Goal: Transaction & Acquisition: Purchase product/service

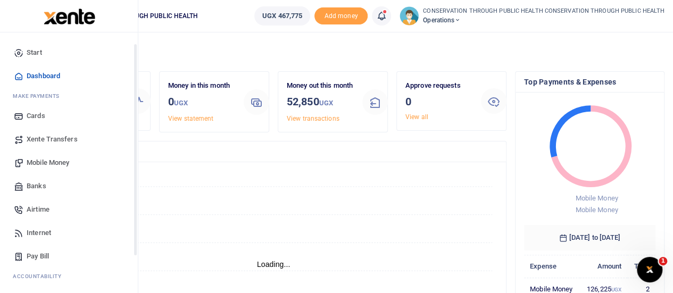
scroll to position [53, 0]
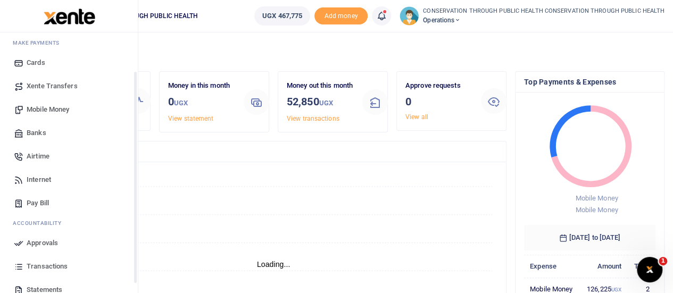
click at [45, 175] on span "Internet" at bounding box center [39, 180] width 24 height 11
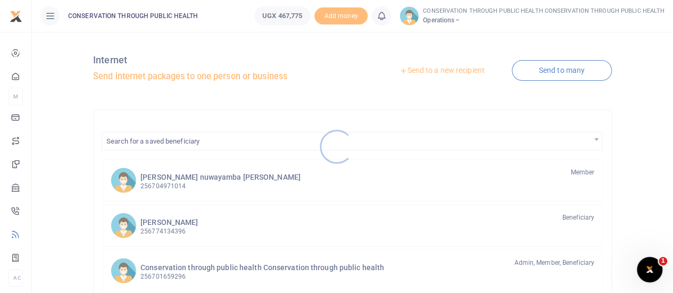
scroll to position [53, 0]
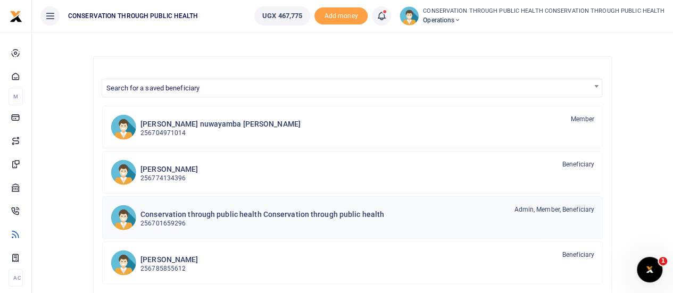
click at [235, 206] on div "Conservation through public health Conservation through public health 256701659…" at bounding box center [263, 217] width 244 height 24
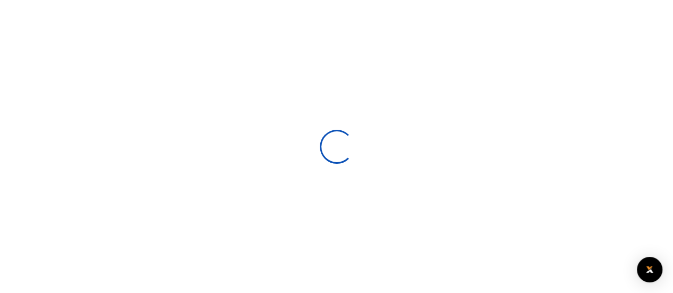
select select
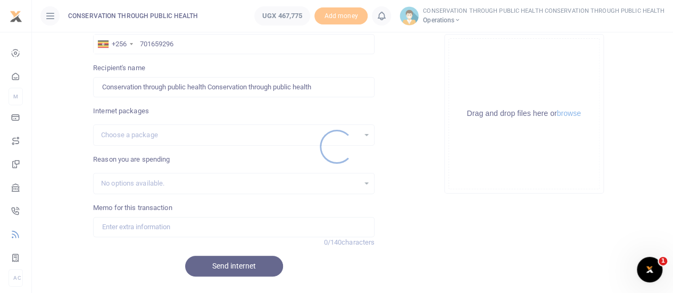
scroll to position [106, 0]
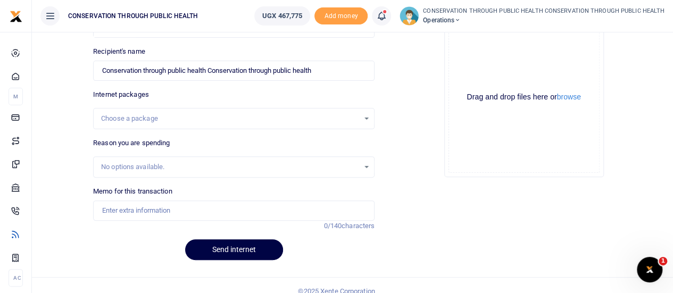
click at [261, 117] on div "Choose a package" at bounding box center [230, 118] width 258 height 11
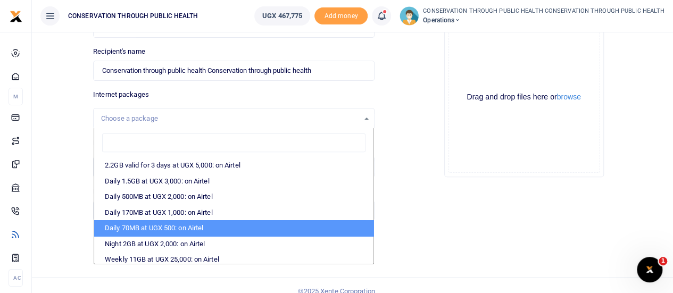
type input "Kaamu Bukenya"
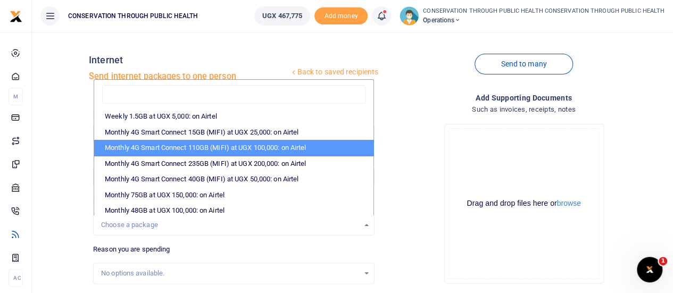
scroll to position [73, 0]
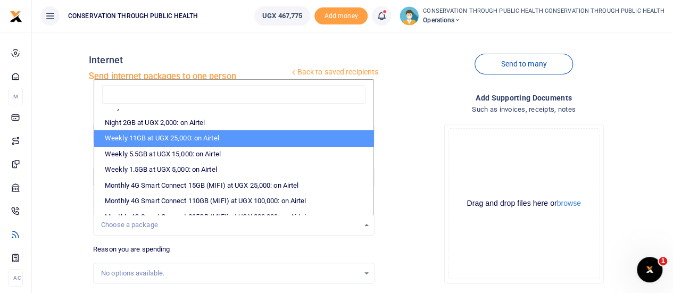
click at [236, 140] on li "Weekly 11GB at UGX 25,000: on Airtel" at bounding box center [233, 138] width 279 height 16
select select "bOgthpMmaC1ZLyOYxyMBh8opdWOOLp9qvY77EkG1sh4="
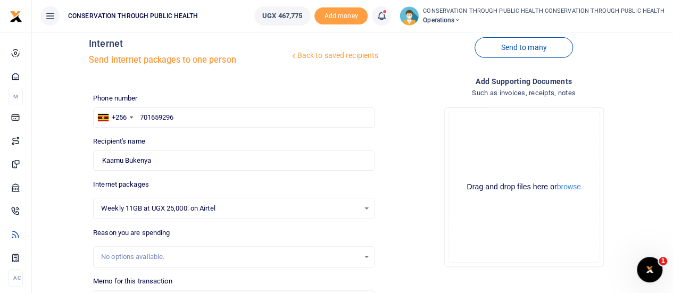
scroll to position [0, 0]
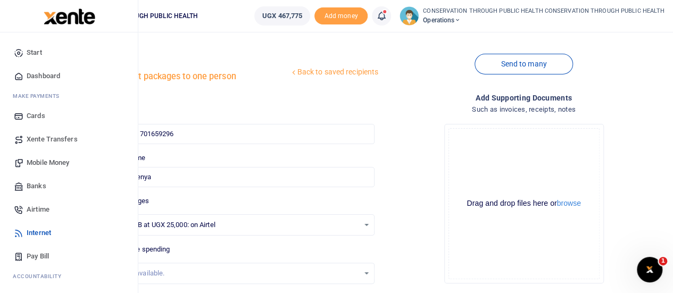
click at [48, 208] on span "Airtime" at bounding box center [38, 209] width 23 height 11
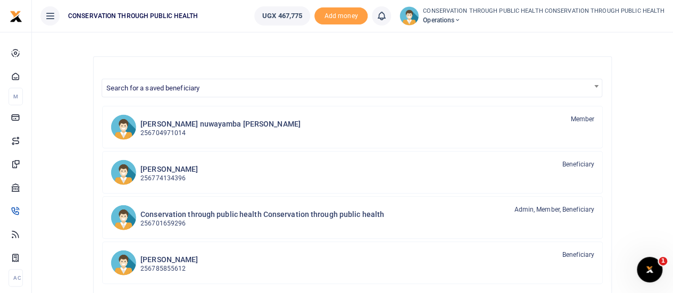
click at [199, 217] on div at bounding box center [336, 146] width 673 height 293
click at [199, 217] on h6 "Conservation through public health Conservation through public health" at bounding box center [263, 214] width 244 height 9
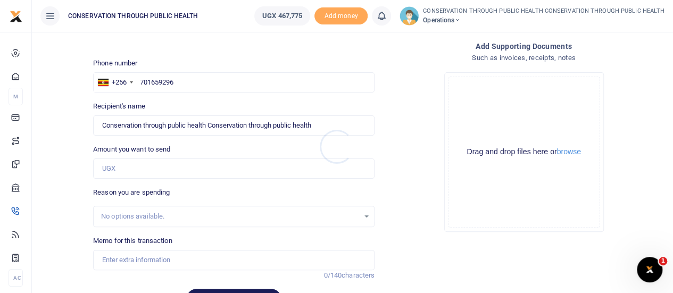
scroll to position [53, 0]
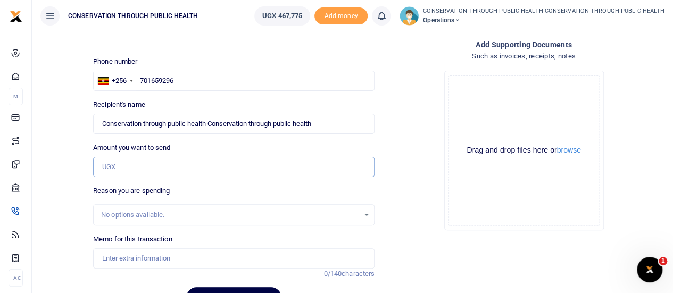
click at [153, 170] on input "Amount you want to send" at bounding box center [234, 167] width 282 height 20
type input "30,000"
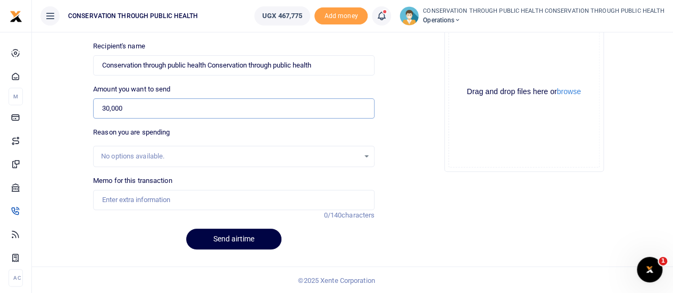
scroll to position [112, 0]
click at [111, 196] on input "Memo for this transaction" at bounding box center [234, 200] width 282 height 20
click at [144, 200] on input "Airtime for July 24" at bounding box center [234, 200] width 282 height 20
click at [172, 199] on input "Airtime for Sept 24" at bounding box center [234, 200] width 282 height 20
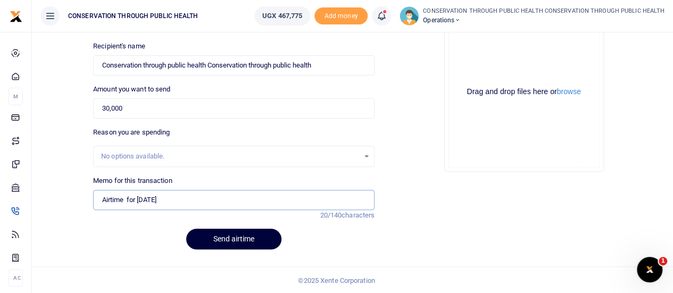
type input "Airtime for Sept 25"
click at [238, 246] on button "Send airtime" at bounding box center [233, 239] width 95 height 21
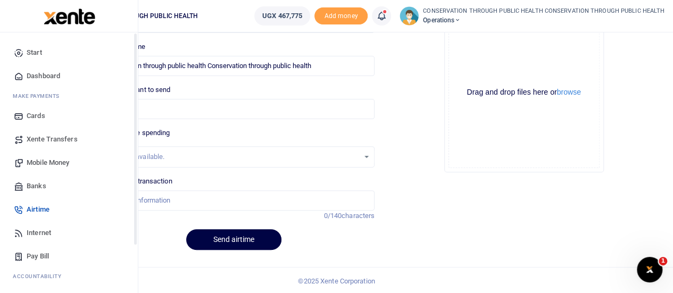
click at [43, 74] on span "Dashboard" at bounding box center [44, 76] width 34 height 11
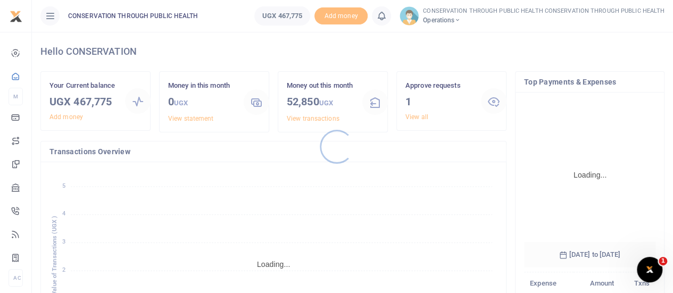
click at [408, 115] on div at bounding box center [336, 146] width 673 height 293
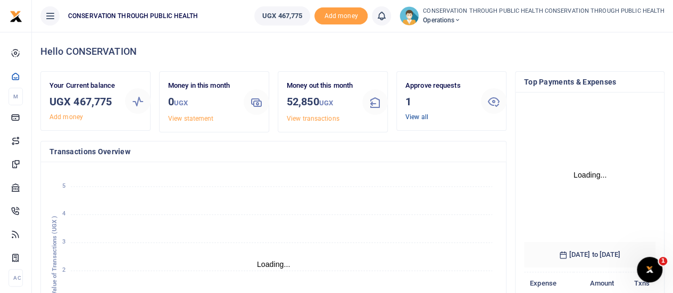
click at [413, 118] on link "View all" at bounding box center [417, 116] width 23 height 7
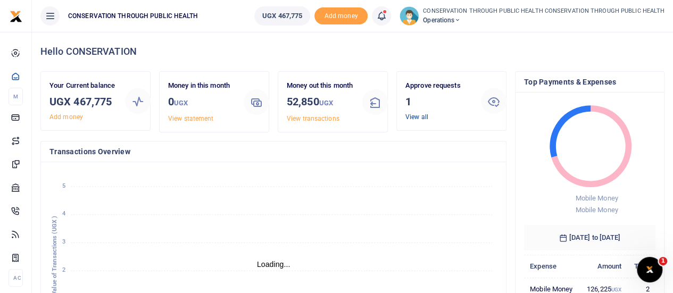
scroll to position [9, 9]
click at [413, 118] on link "View all" at bounding box center [417, 116] width 23 height 7
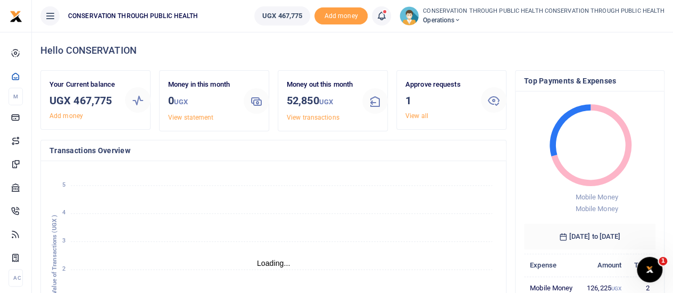
scroll to position [0, 0]
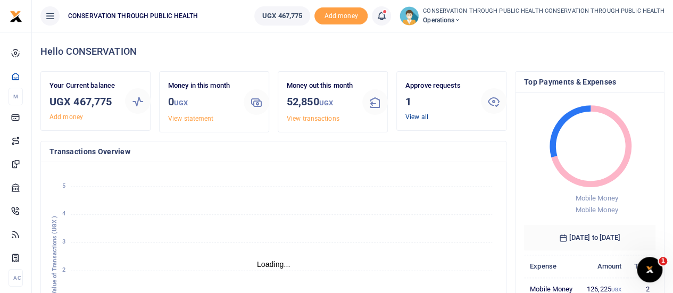
click at [416, 117] on link "View all" at bounding box center [417, 116] width 23 height 7
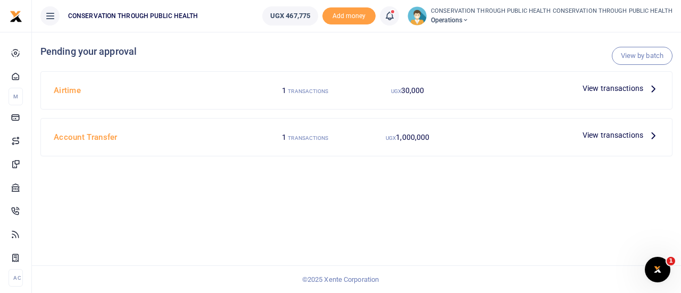
click at [654, 89] on icon at bounding box center [654, 88] width 12 height 12
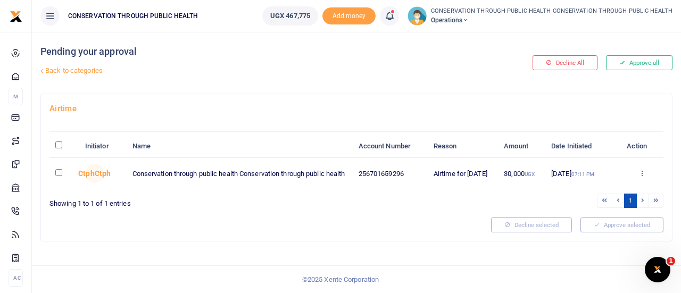
click at [54, 172] on td at bounding box center [64, 173] width 30 height 31
click at [59, 174] on input "checkbox" at bounding box center [58, 172] width 7 height 7
checkbox input "true"
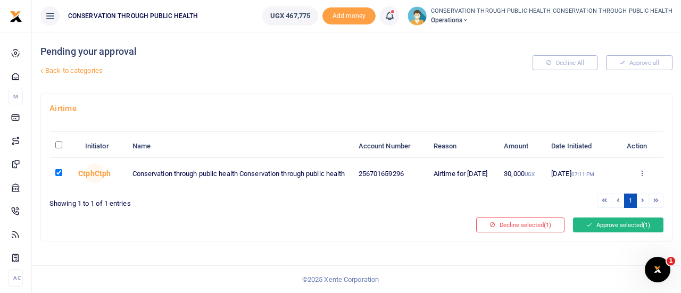
click at [618, 219] on button "Approve selected (1)" at bounding box center [618, 225] width 90 height 15
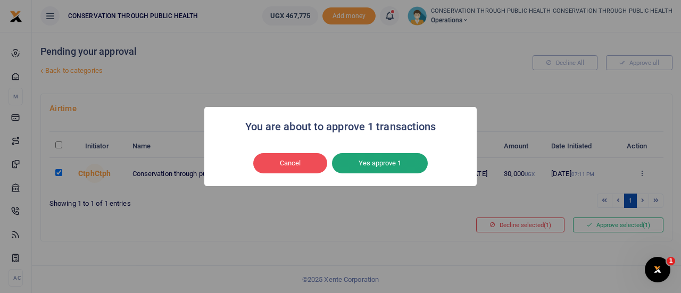
click at [386, 162] on button "Yes approve 1" at bounding box center [380, 163] width 96 height 20
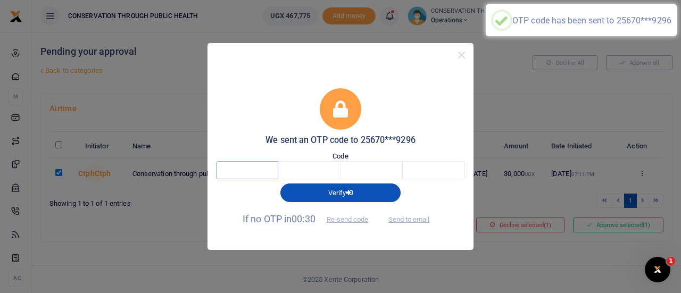
click at [252, 172] on input "text" at bounding box center [247, 170] width 62 height 18
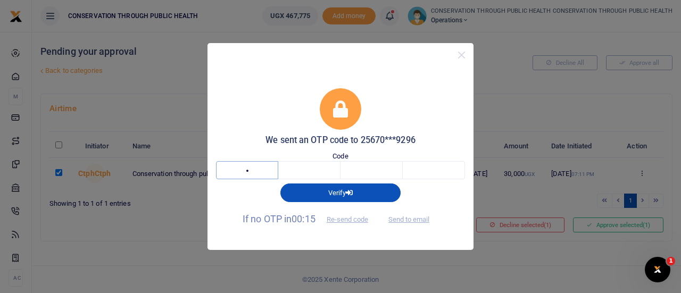
type input "7"
type input "4"
type input "6"
type input "9"
